Goal: Check status

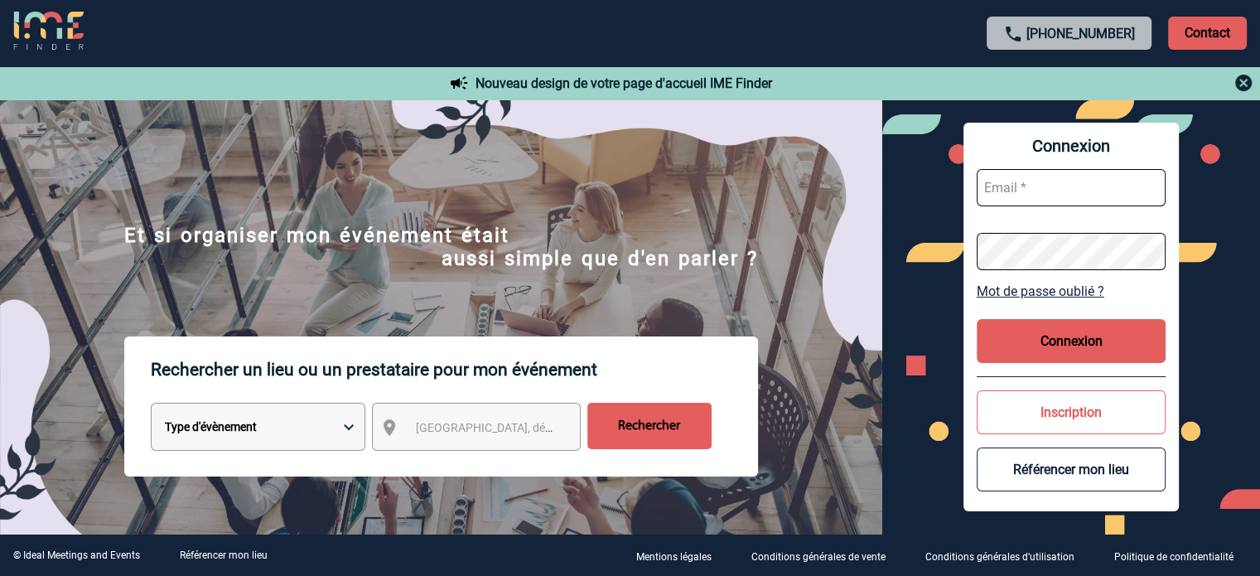
type input "[EMAIL_ADDRESS][DOMAIN_NAME]"
click at [1036, 344] on button "Connexion" at bounding box center [1071, 341] width 189 height 44
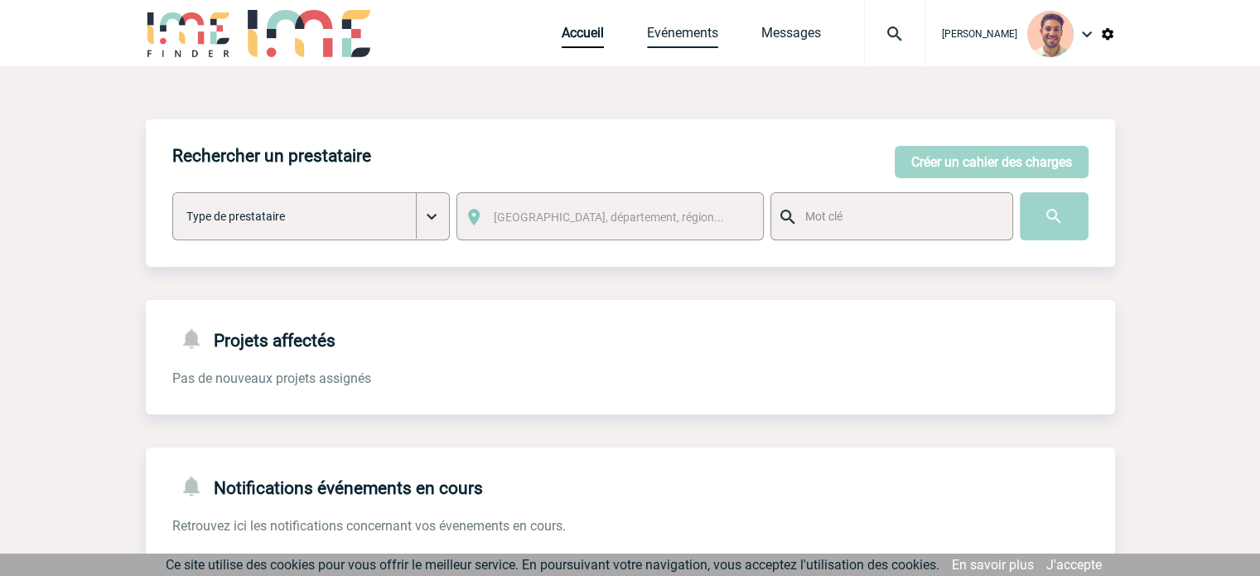
click at [679, 31] on link "Evénements" at bounding box center [682, 36] width 71 height 23
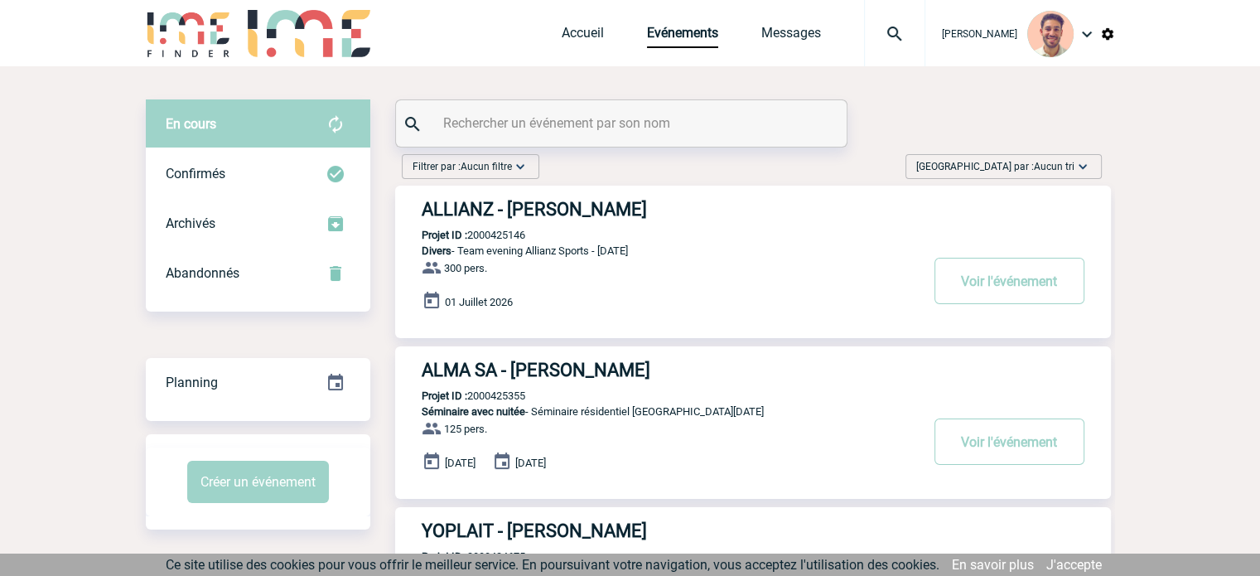
click at [529, 112] on input "text" at bounding box center [623, 123] width 369 height 24
paste input "2000425075"
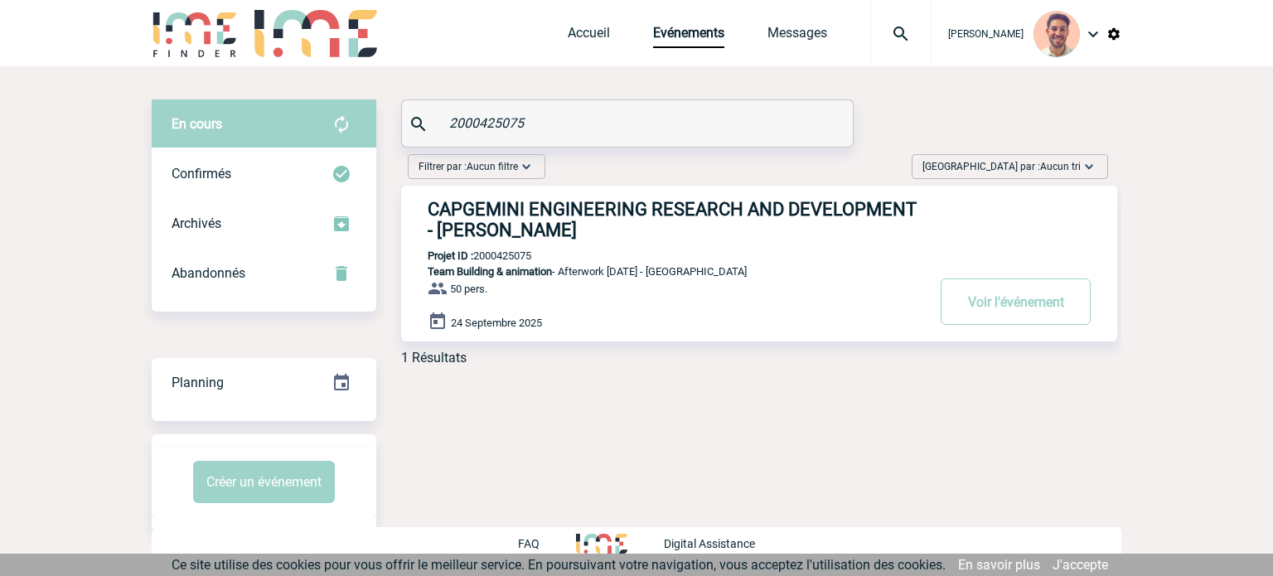
type input "2000425075"
drag, startPoint x: 530, startPoint y: 121, endPoint x: 366, endPoint y: 110, distance: 164.4
click at [366, 110] on div "En cours En cours Confirmés Archivés Abandonnés En cours Confirmés Archivés Aba…" at bounding box center [637, 238] width 970 height 279
paste input "2000425077"
type input "2000425077"
